Goal: Information Seeking & Learning: Learn about a topic

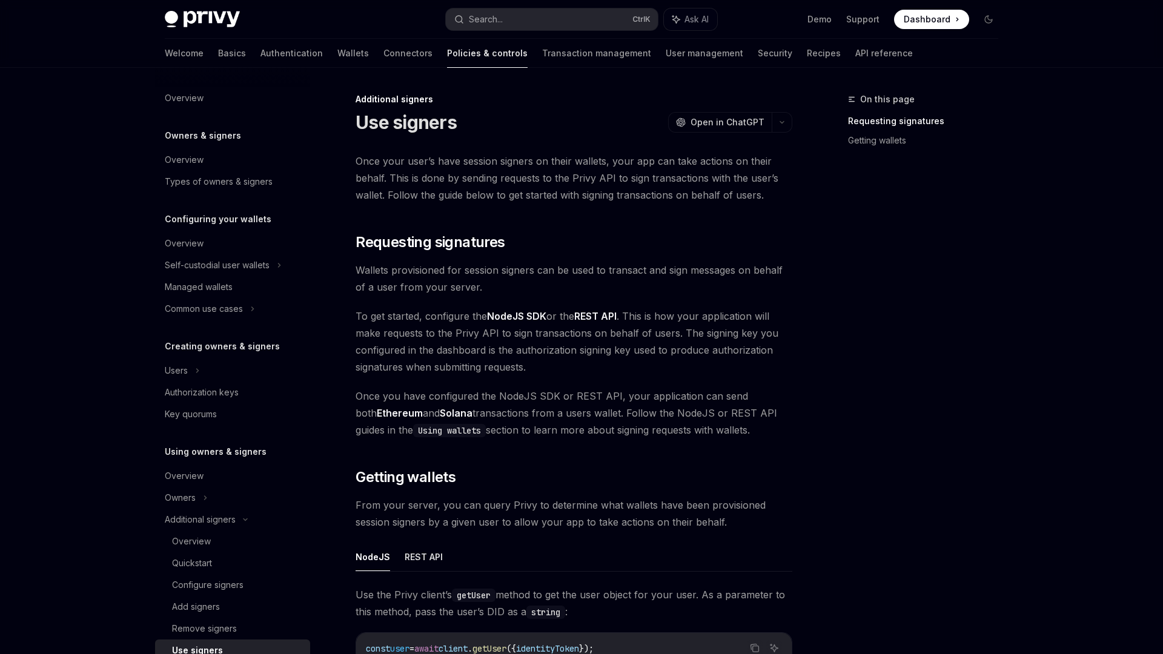
scroll to position [290, 0]
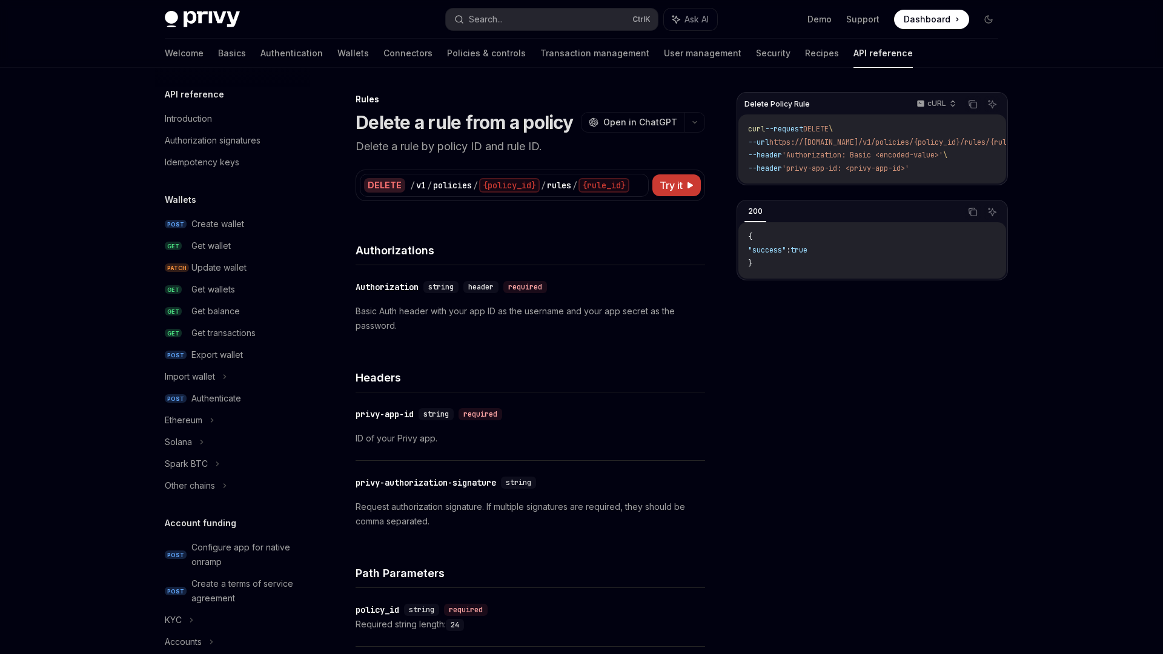
scroll to position [590, 0]
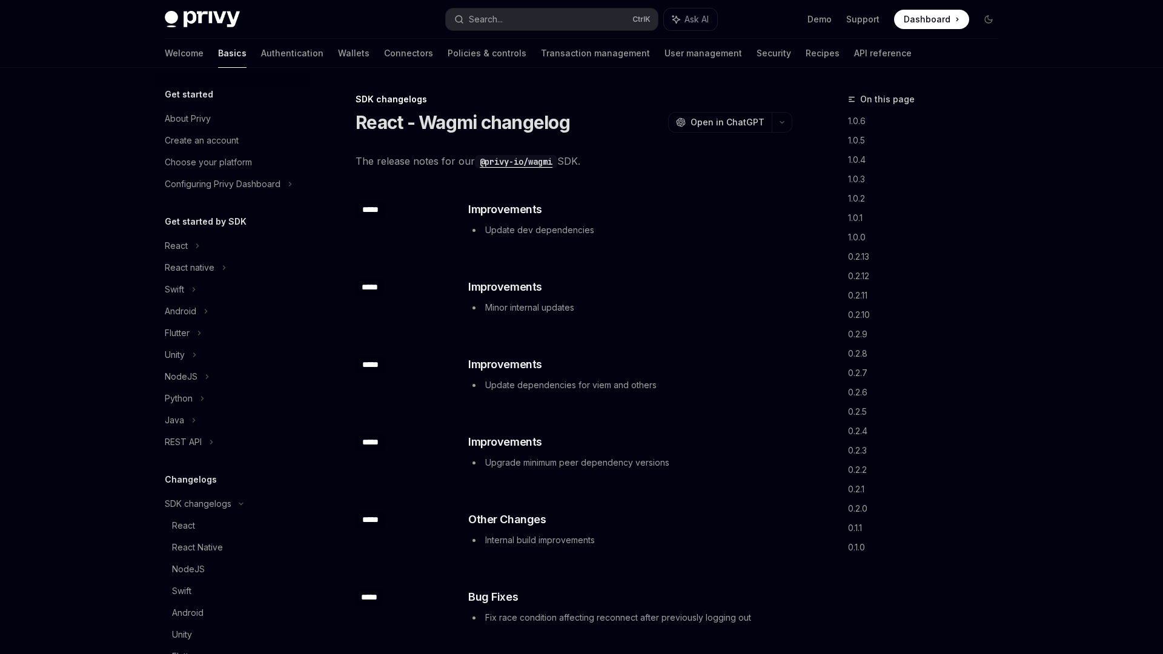
scroll to position [208, 0]
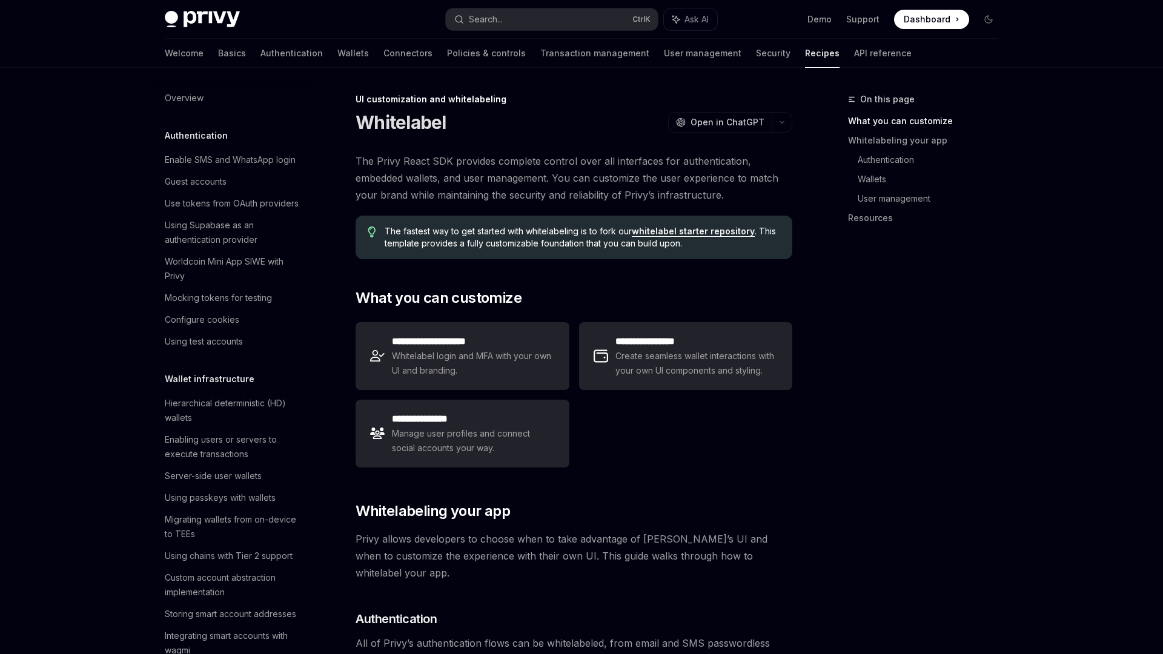
scroll to position [402, 0]
